Goal: Navigation & Orientation: Find specific page/section

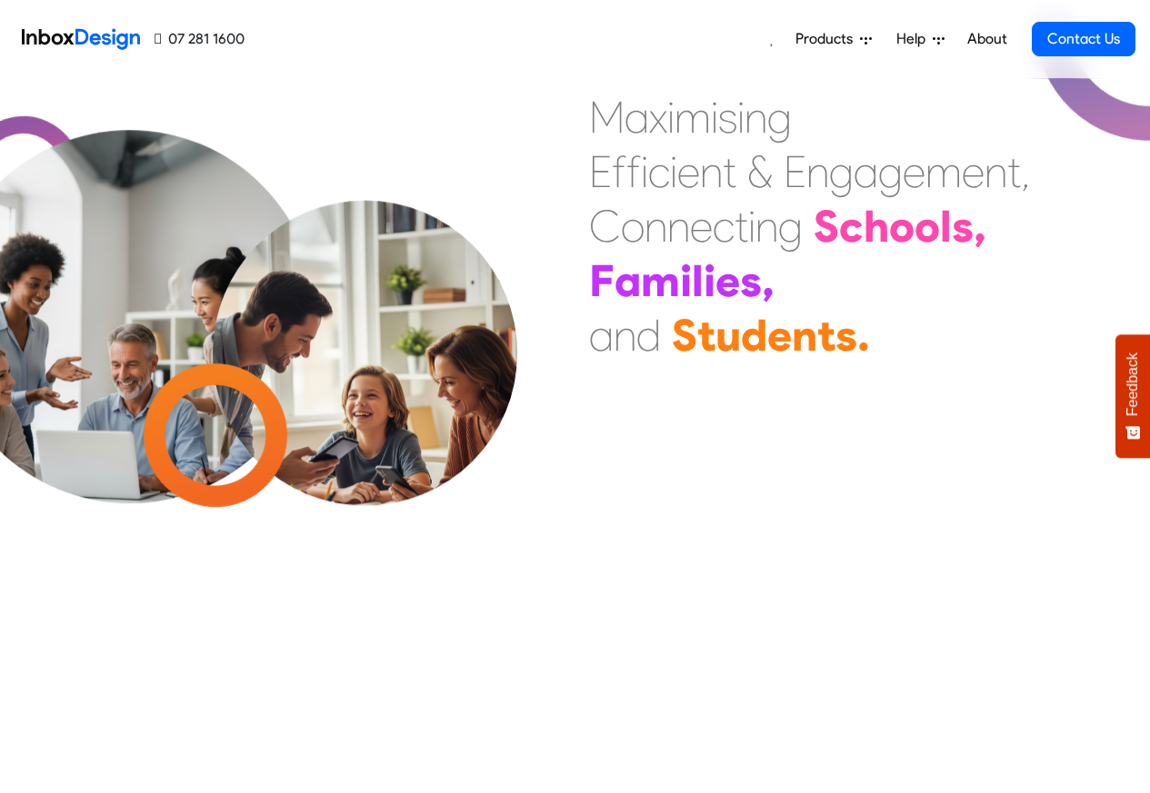
scroll to position [657, 0]
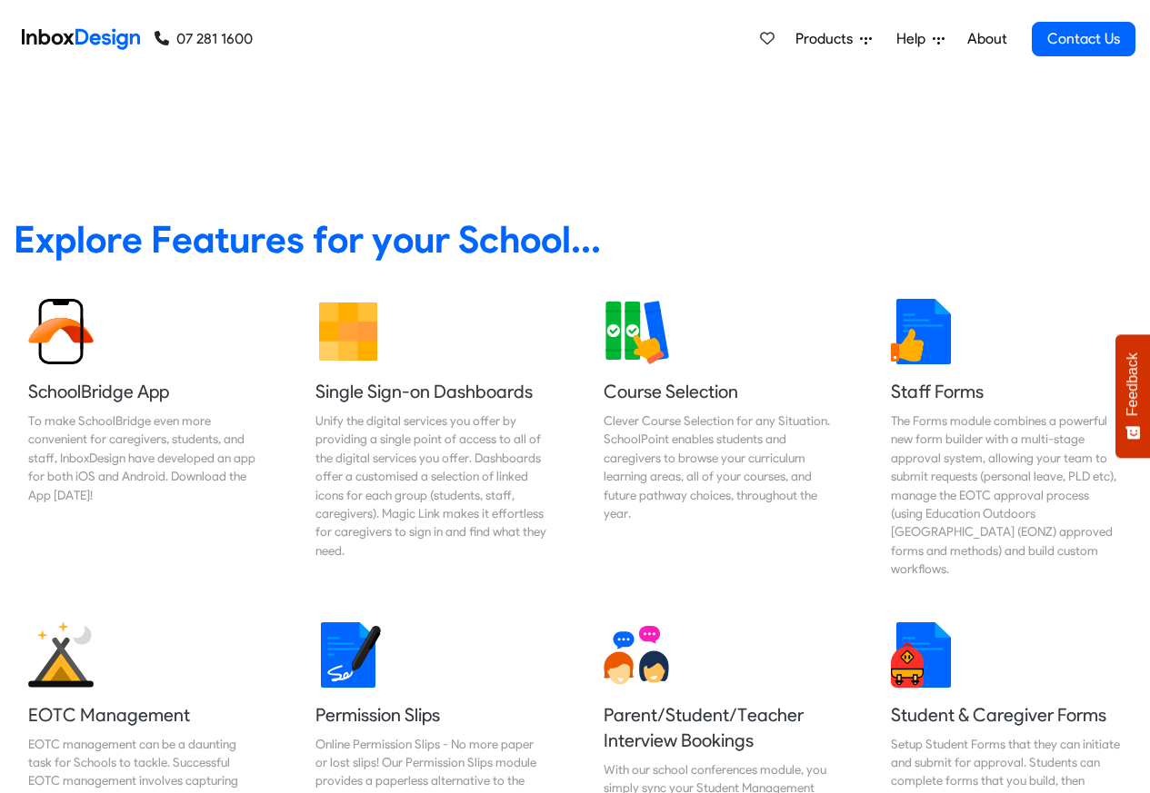
click at [838, 39] on span "Products" at bounding box center [827, 39] width 65 height 22
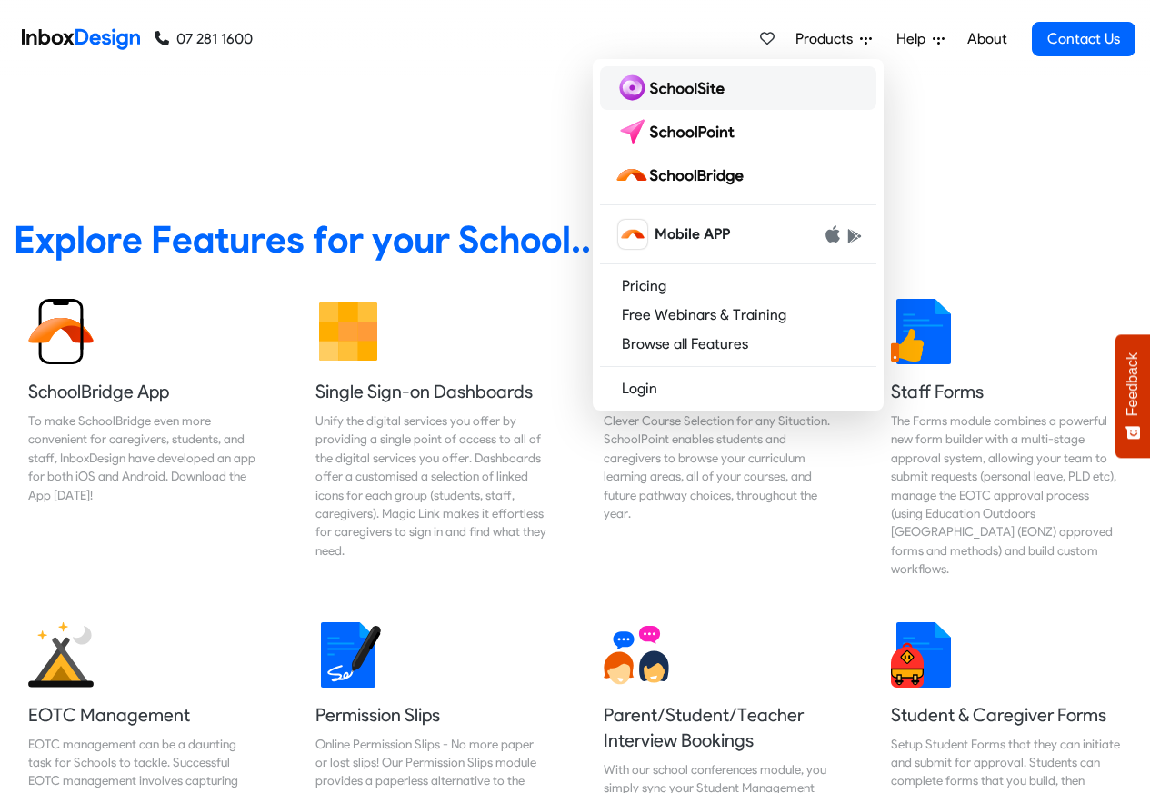
click at [652, 90] on img at bounding box center [672, 88] width 117 height 29
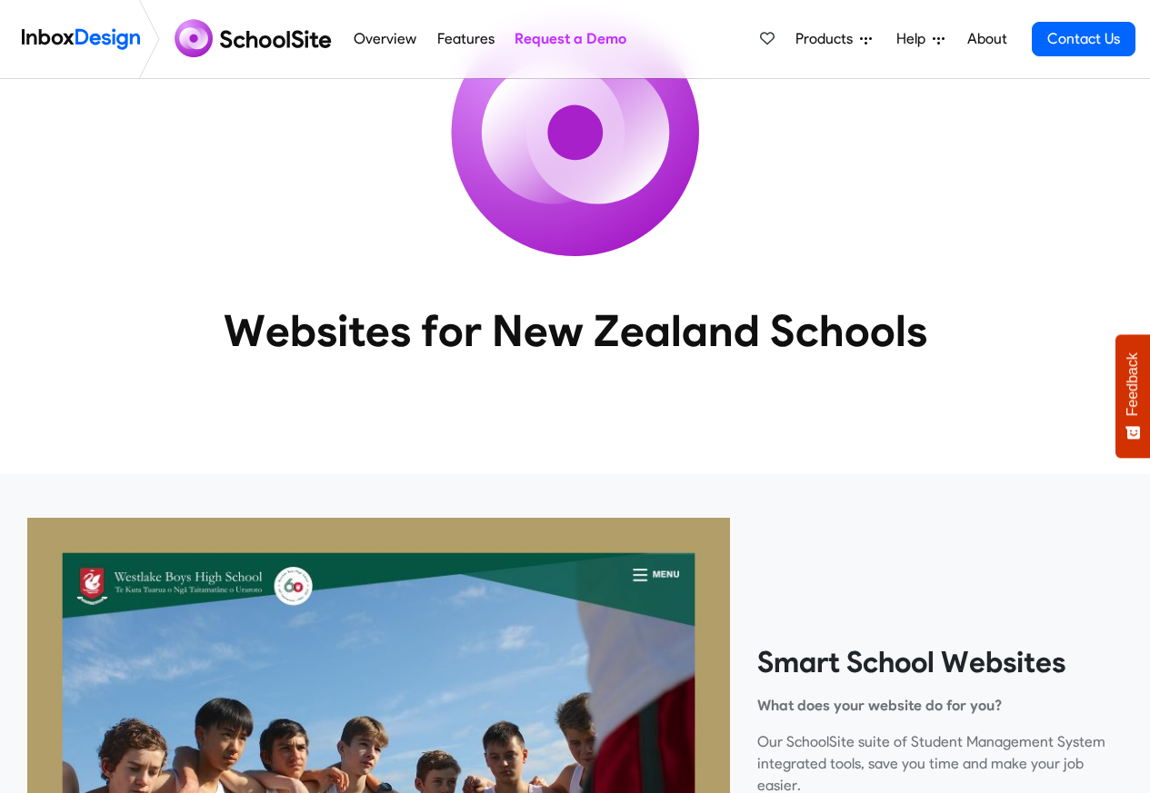
scroll to position [654, 0]
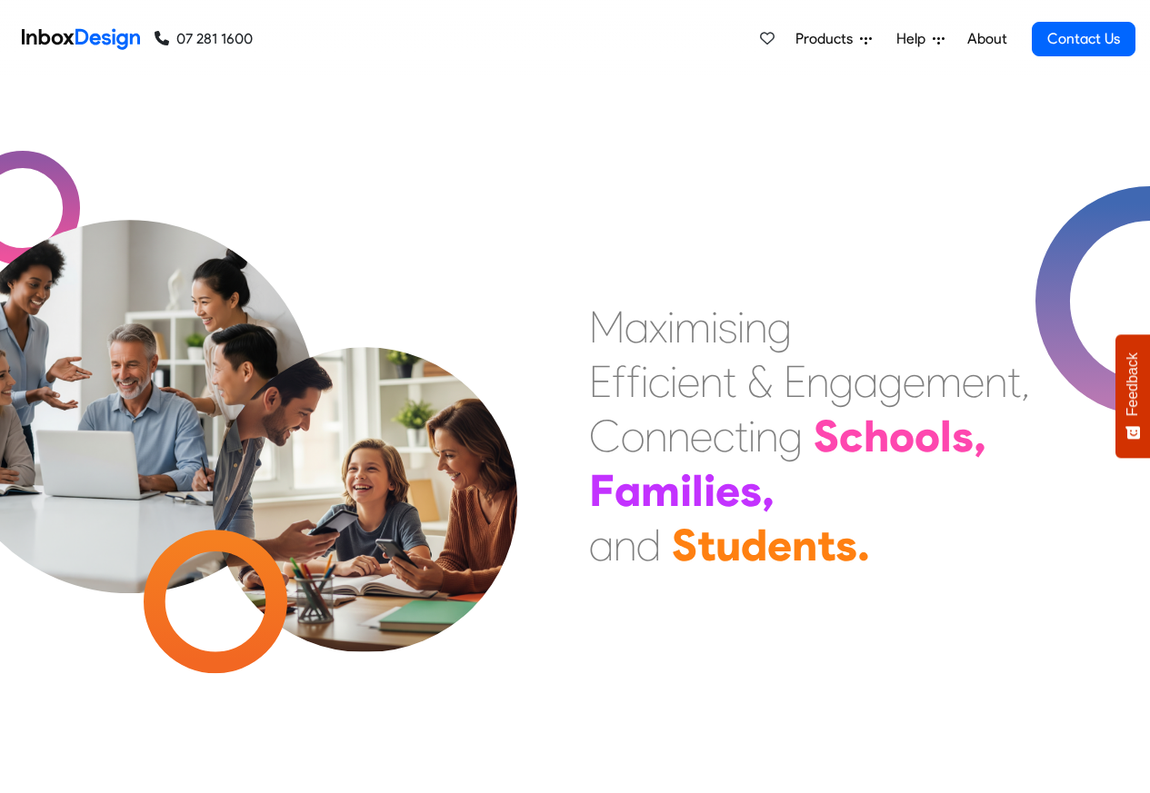
click at [918, 40] on span "Help" at bounding box center [914, 39] width 36 height 22
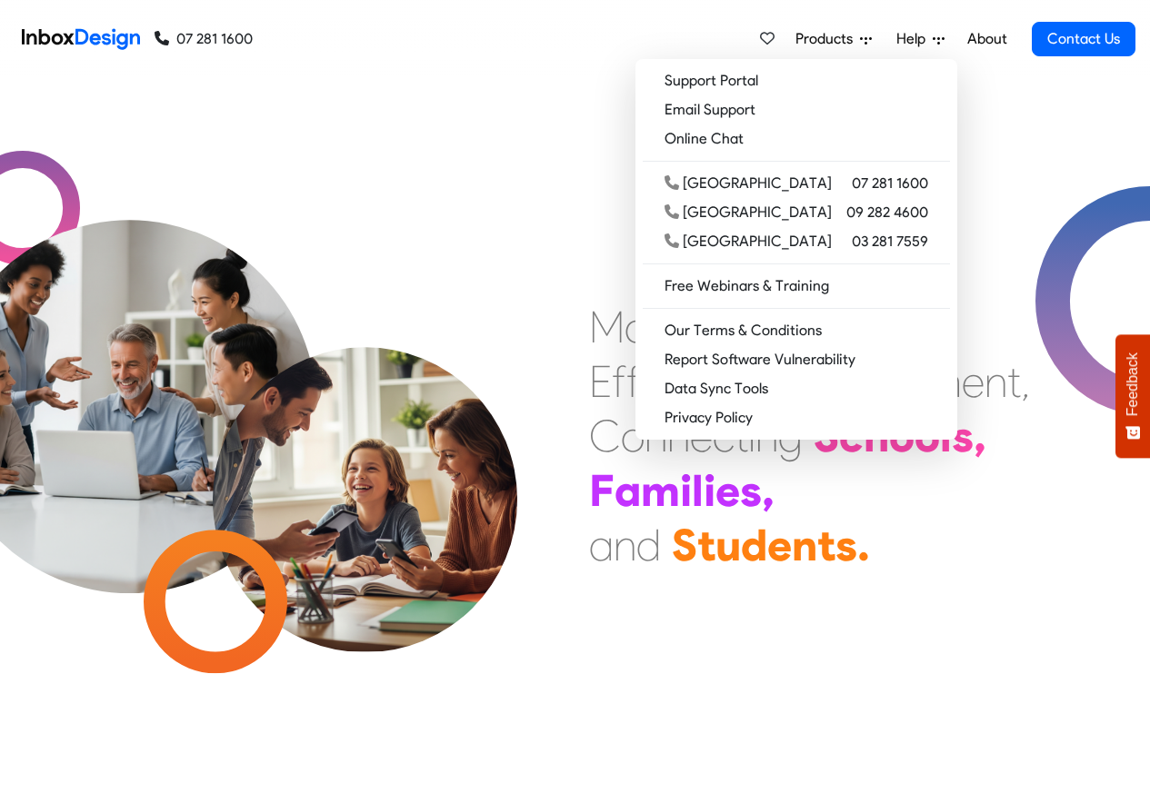
click at [989, 40] on link "About" at bounding box center [986, 39] width 50 height 36
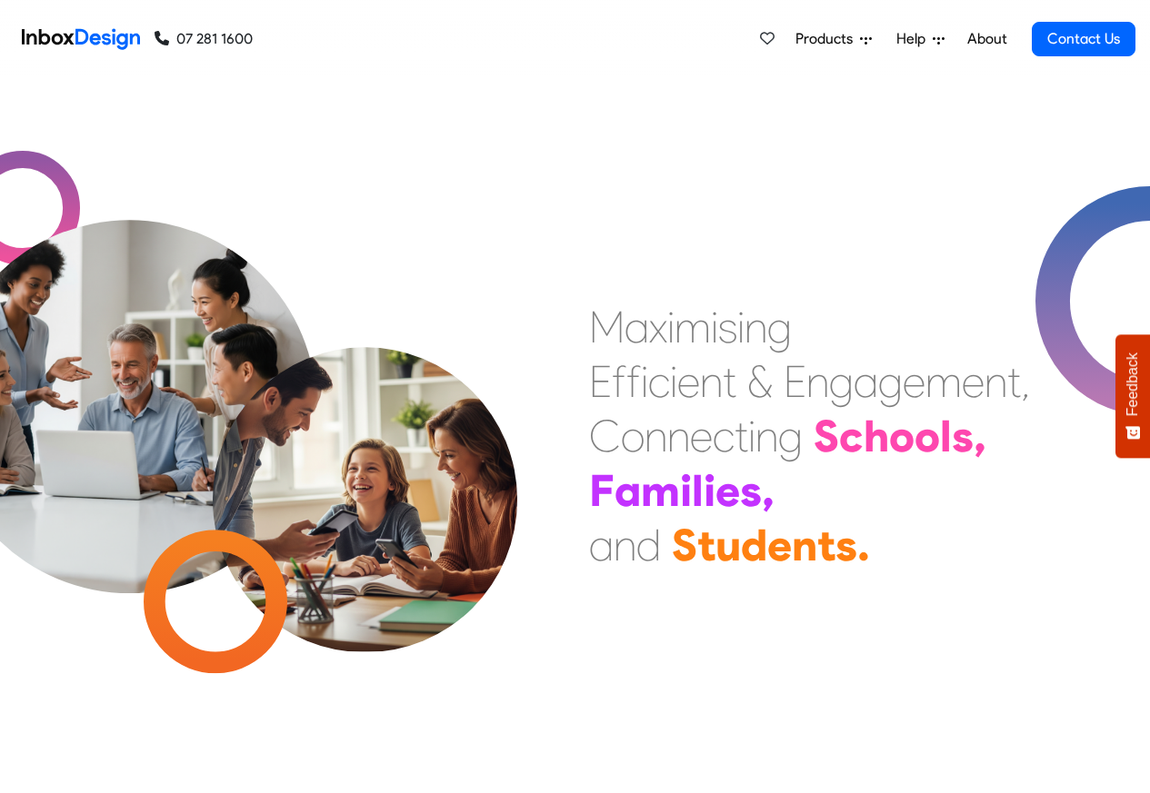
click at [654, 342] on div "x" at bounding box center [658, 327] width 18 height 55
